Goal: Information Seeking & Learning: Learn about a topic

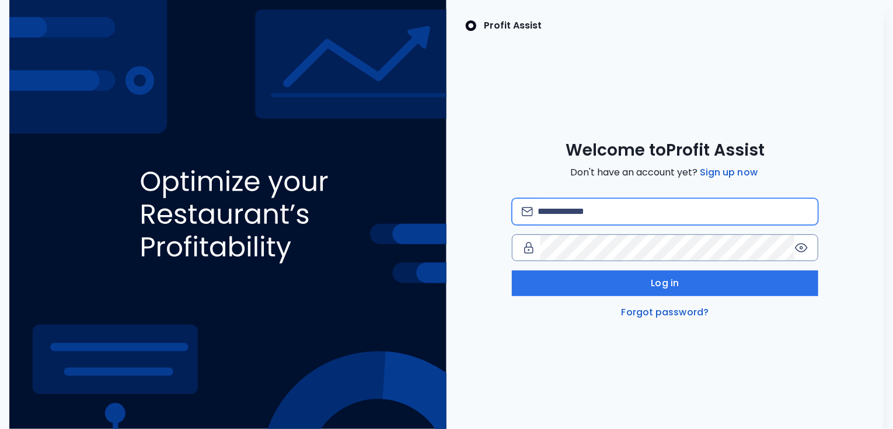
click at [585, 215] on input "email" at bounding box center [672, 212] width 271 height 26
type input "**********"
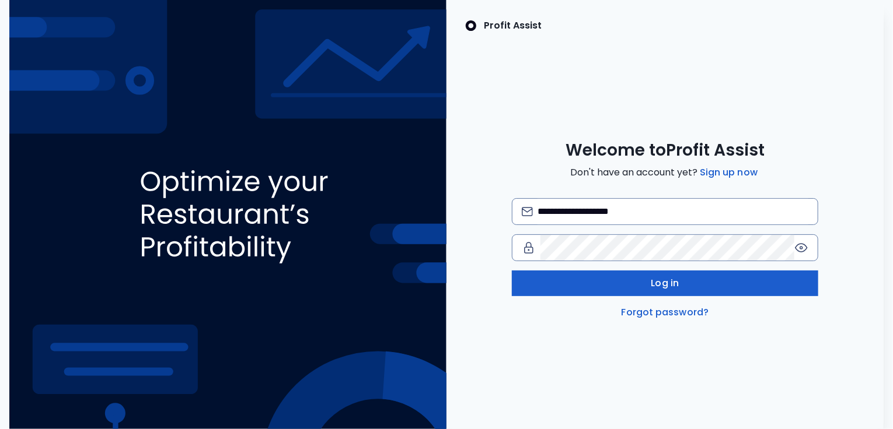
click at [640, 282] on button "Log in" at bounding box center [665, 284] width 306 height 26
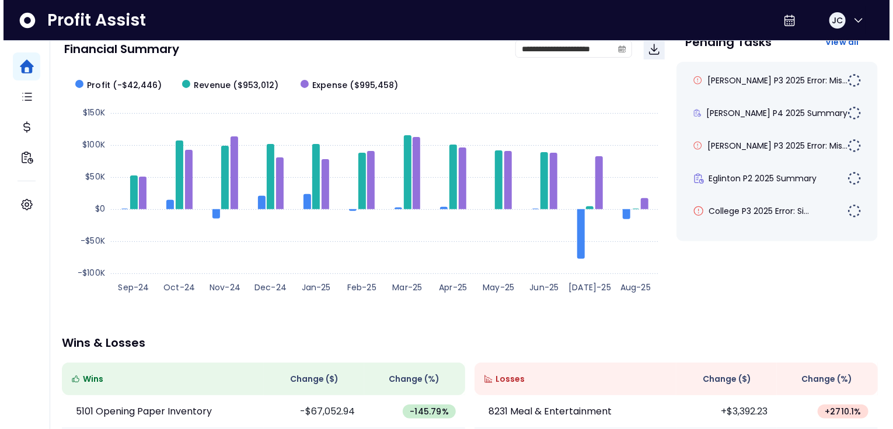
scroll to position [82, 0]
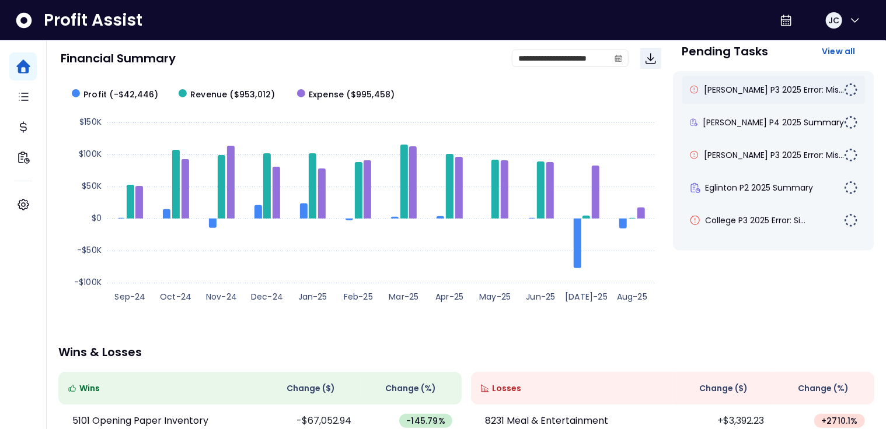
click at [732, 96] on div "[PERSON_NAME] P3 2025 Error: Mis..." at bounding box center [773, 90] width 183 height 28
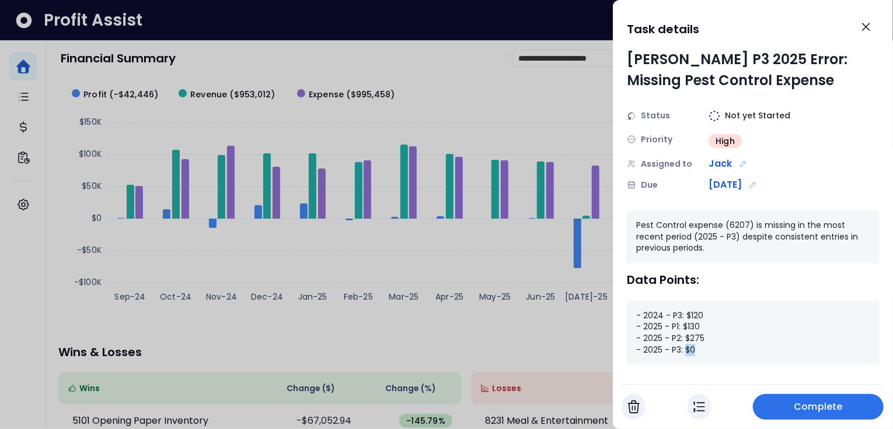
drag, startPoint x: 686, startPoint y: 351, endPoint x: 701, endPoint y: 349, distance: 15.2
click at [701, 349] on div "- 2024 - P3: $120 - 2025 - P1: $130 - 2025 - P2: $275 - 2025 - P3: $0" at bounding box center [753, 333] width 252 height 64
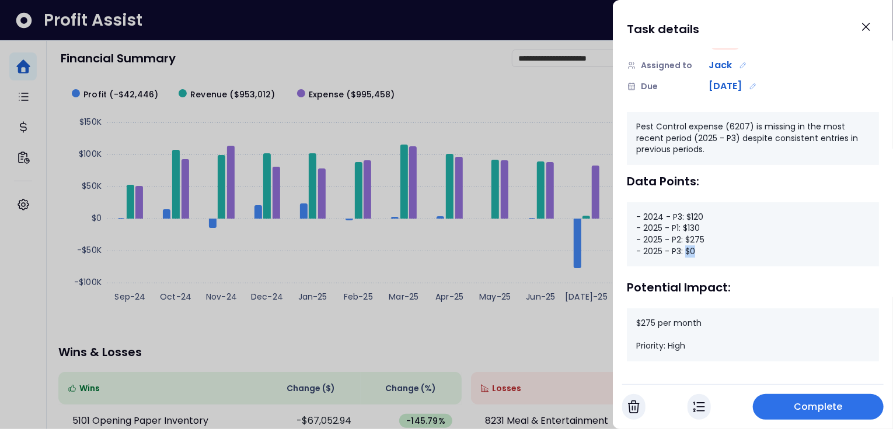
scroll to position [108, 0]
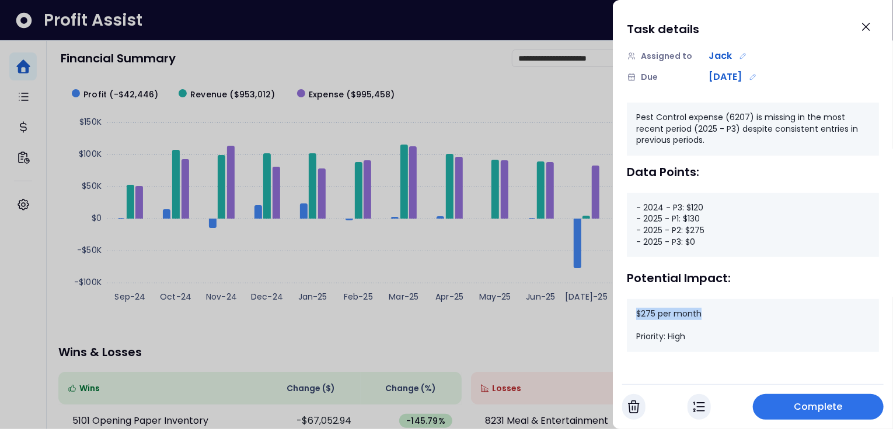
drag, startPoint x: 638, startPoint y: 315, endPoint x: 706, endPoint y: 310, distance: 68.5
click at [706, 310] on div "$275 per month Priority: High" at bounding box center [753, 325] width 252 height 53
drag, startPoint x: 709, startPoint y: 228, endPoint x: 666, endPoint y: 231, distance: 43.9
click at [666, 231] on div "- 2024 - P3: $120 - 2025 - P1: $130 - 2025 - P2: $275 - 2025 - P3: $0" at bounding box center [753, 225] width 252 height 64
click at [867, 23] on icon "Close" at bounding box center [866, 27] width 14 height 14
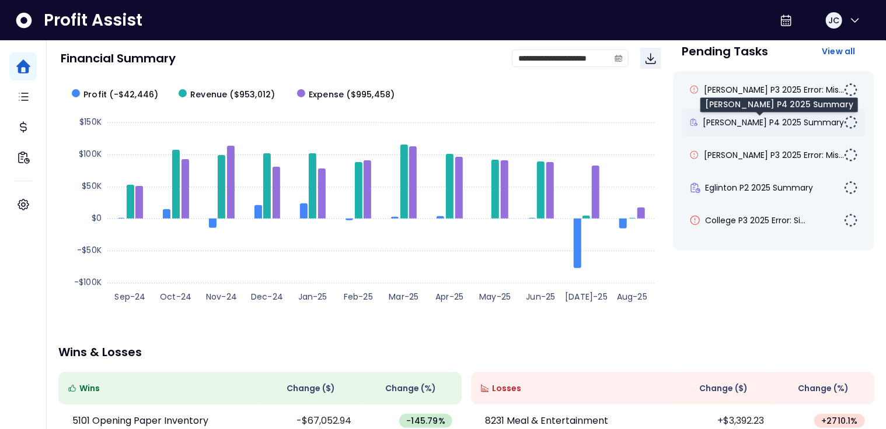
click at [758, 121] on span "[PERSON_NAME] P4 2025 Summary" at bounding box center [772, 123] width 141 height 12
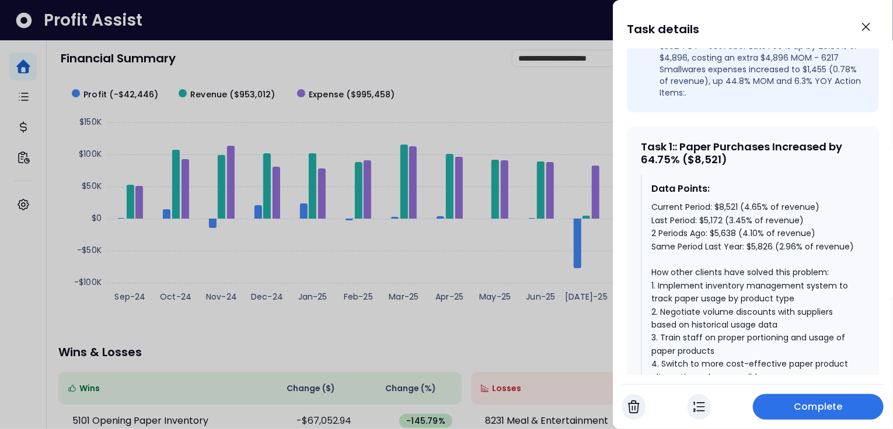
scroll to position [484, 0]
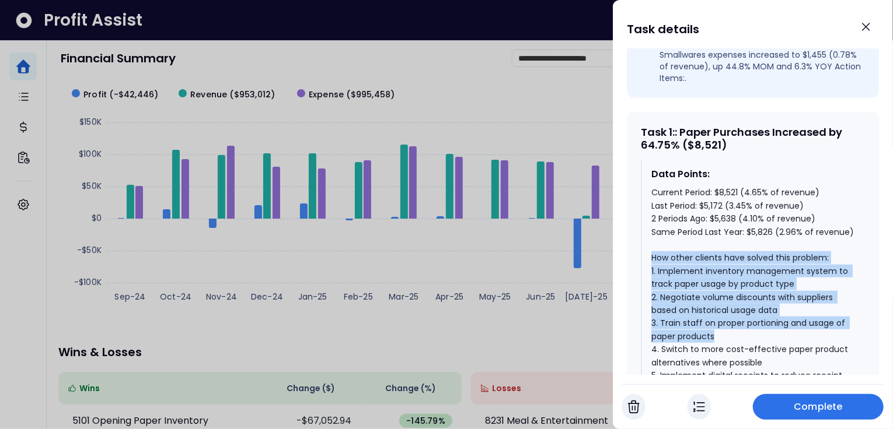
drag, startPoint x: 649, startPoint y: 247, endPoint x: 716, endPoint y: 327, distance: 104.4
click at [716, 327] on div "Data Points: Current Period: $8,521 (4.65% of revenue) Last Period: $5,172 (3.4…" at bounding box center [753, 313] width 224 height 307
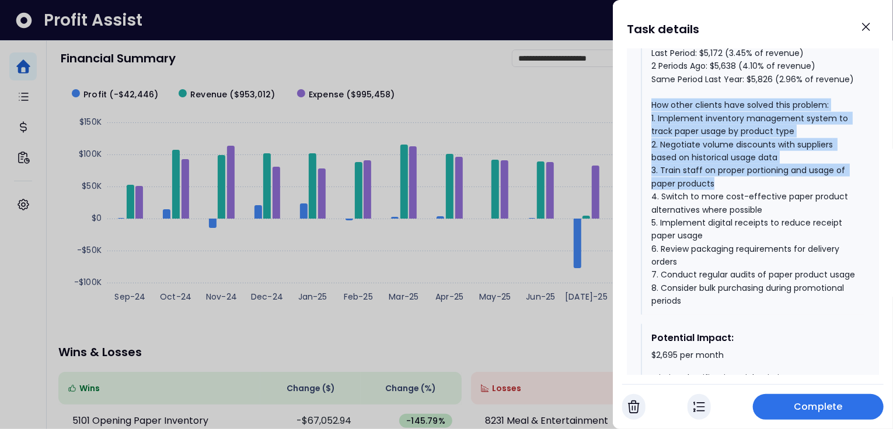
scroll to position [653, 0]
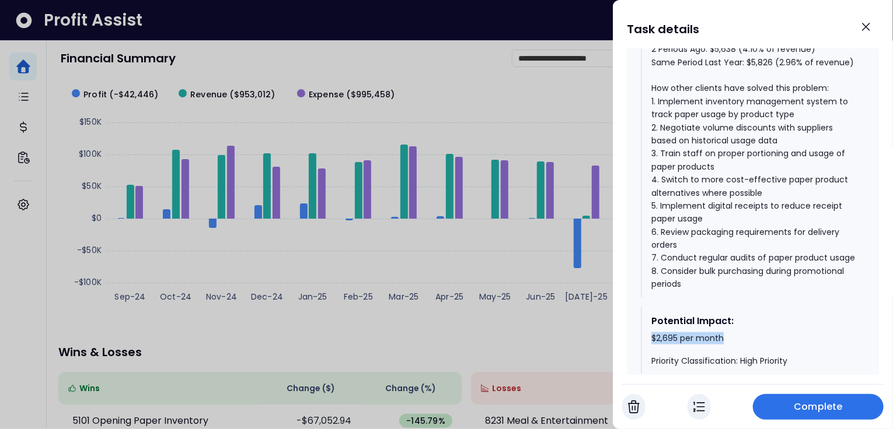
drag, startPoint x: 651, startPoint y: 343, endPoint x: 778, endPoint y: 341, distance: 127.2
click at [778, 341] on div "$2,695 per month Priority Classification: High Priority" at bounding box center [753, 350] width 204 height 34
click at [646, 338] on div "Potential Impact: $2,695 per month Priority Classification: High Priority" at bounding box center [753, 340] width 224 height 67
drag, startPoint x: 651, startPoint y: 343, endPoint x: 729, endPoint y: 344, distance: 77.6
click at [729, 344] on div "$2,695 per month Priority Classification: High Priority" at bounding box center [753, 350] width 204 height 34
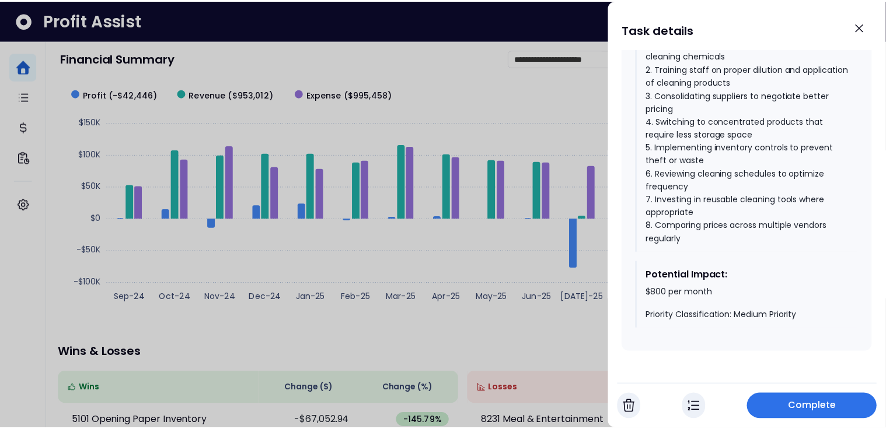
scroll to position [1187, 0]
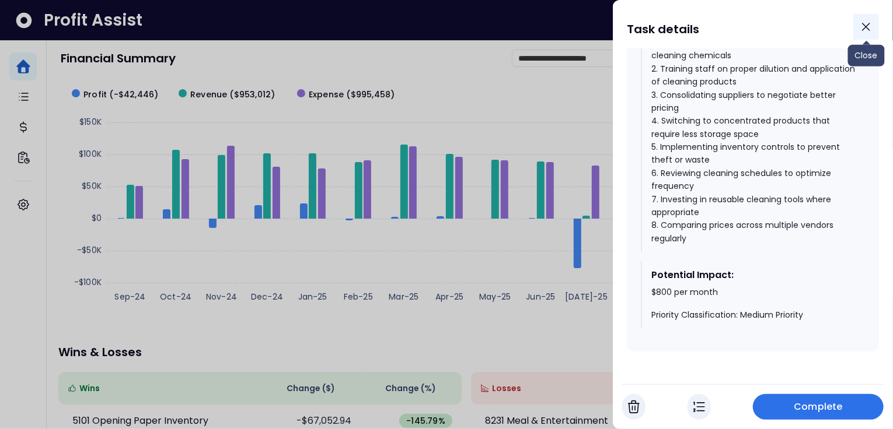
click at [865, 26] on icon "Close" at bounding box center [865, 26] width 7 height 7
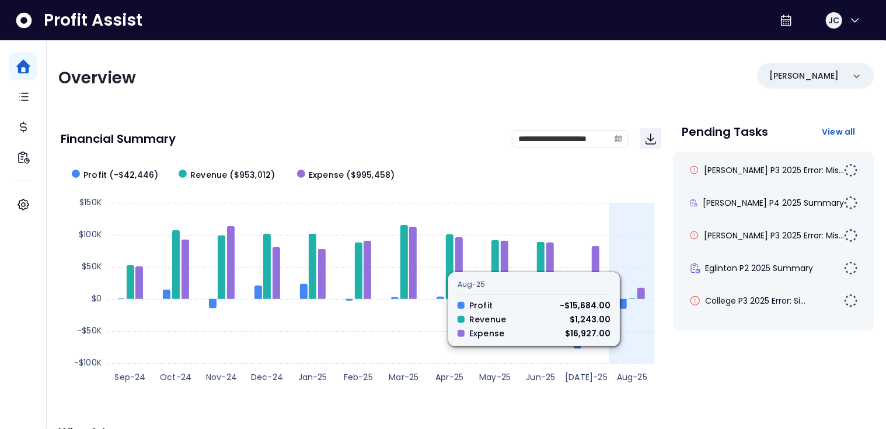
scroll to position [0, 0]
